Goal: Find specific page/section: Find specific page/section

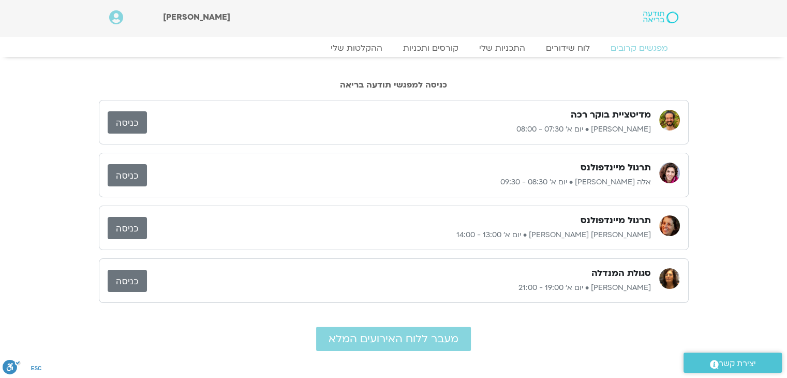
click at [124, 123] on link "כניסה" at bounding box center [127, 122] width 39 height 22
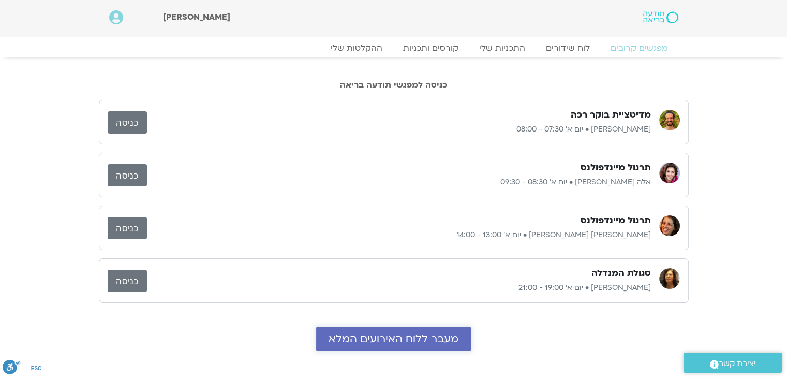
click at [454, 333] on span "מעבר ללוח האירועים המלא" at bounding box center [394, 339] width 130 height 12
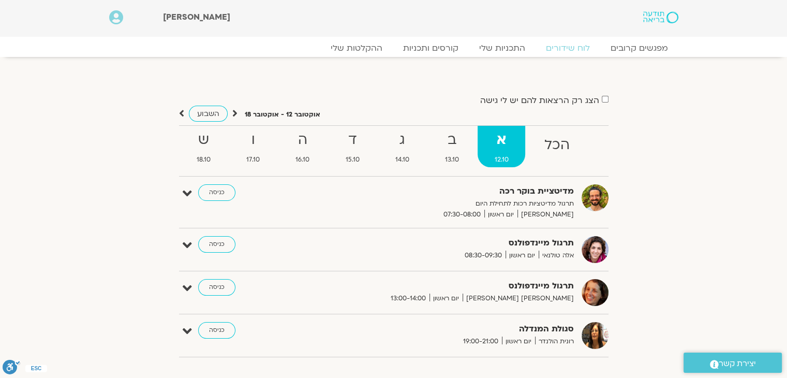
click at [321, 67] on div "למפגשי הקורס "לגעת בלב העניינים" בהנחיית פמה צ'ודרון" at bounding box center [394, 62] width 590 height 10
